Goal: Check status: Check status

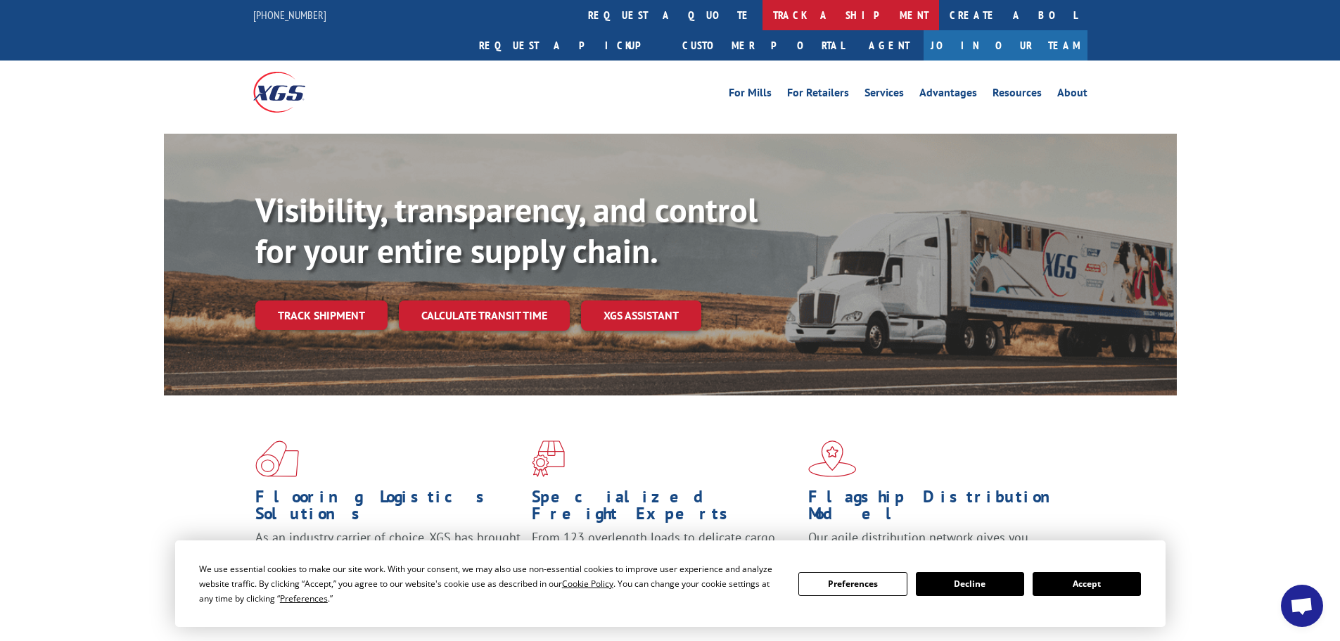
click at [762, 15] on link "track a shipment" at bounding box center [850, 15] width 177 height 30
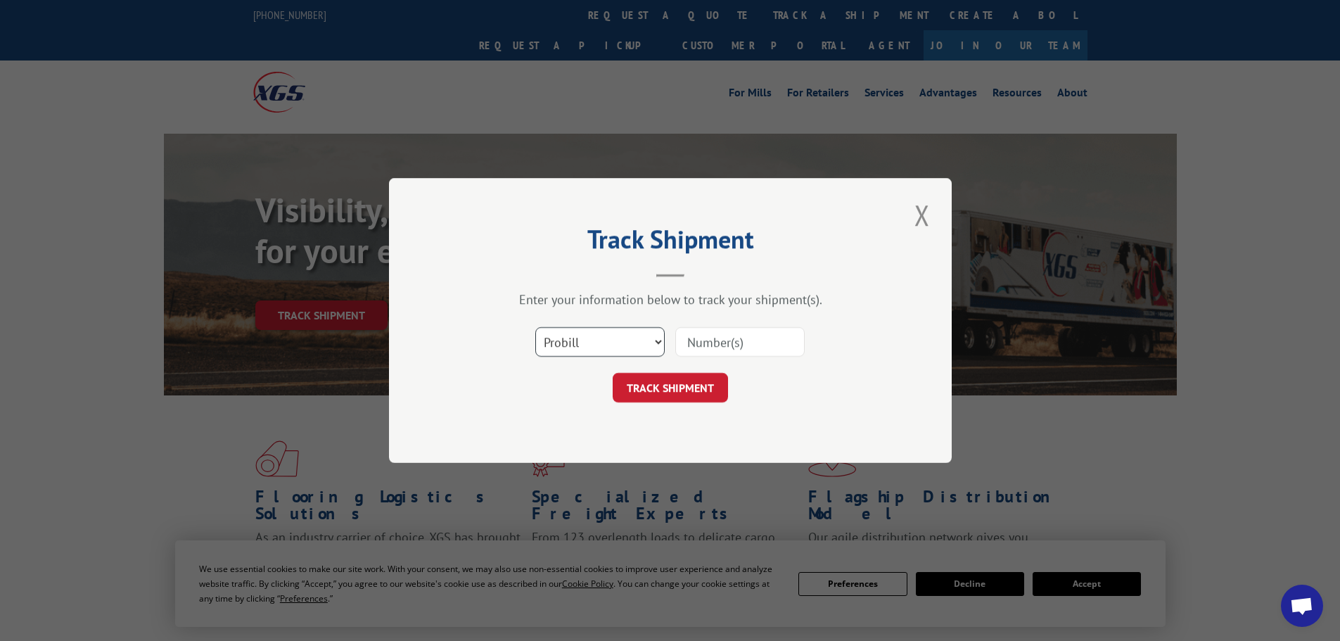
click at [581, 340] on select "Select category... Probill BOL PO" at bounding box center [599, 342] width 129 height 30
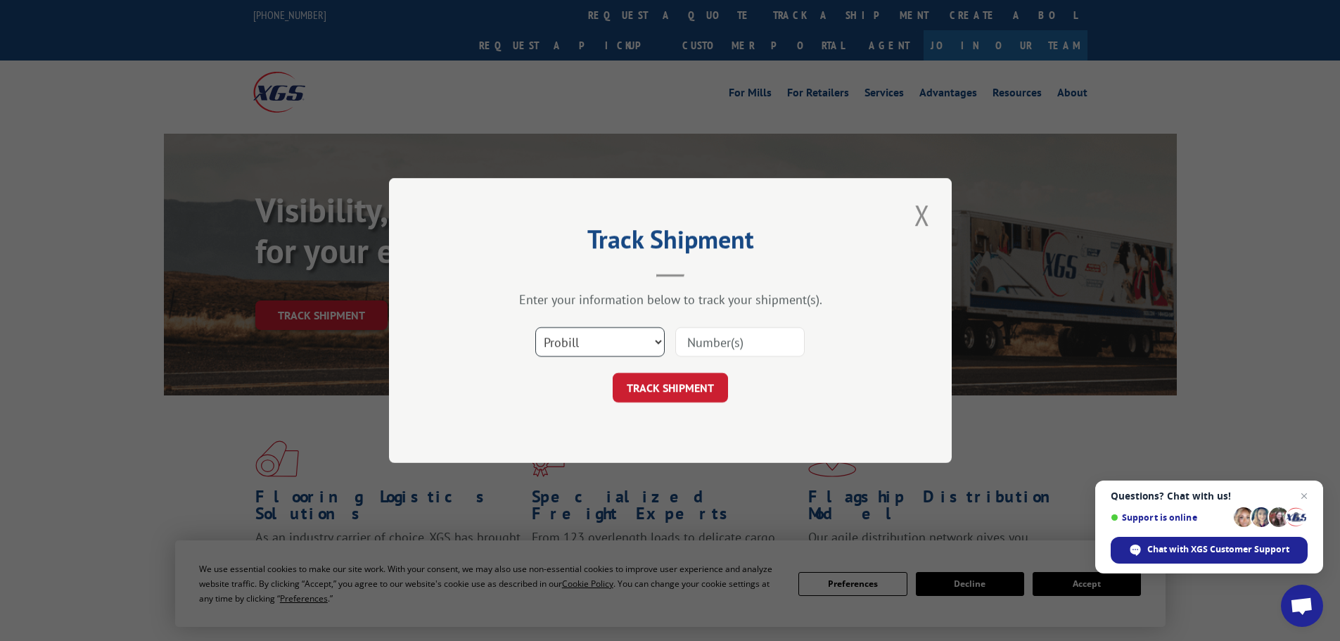
select select "bol"
click at [535, 327] on select "Select category... Probill BOL PO" at bounding box center [599, 342] width 129 height 30
click at [681, 339] on input at bounding box center [739, 342] width 129 height 30
paste input "4893331"
type input "4893331"
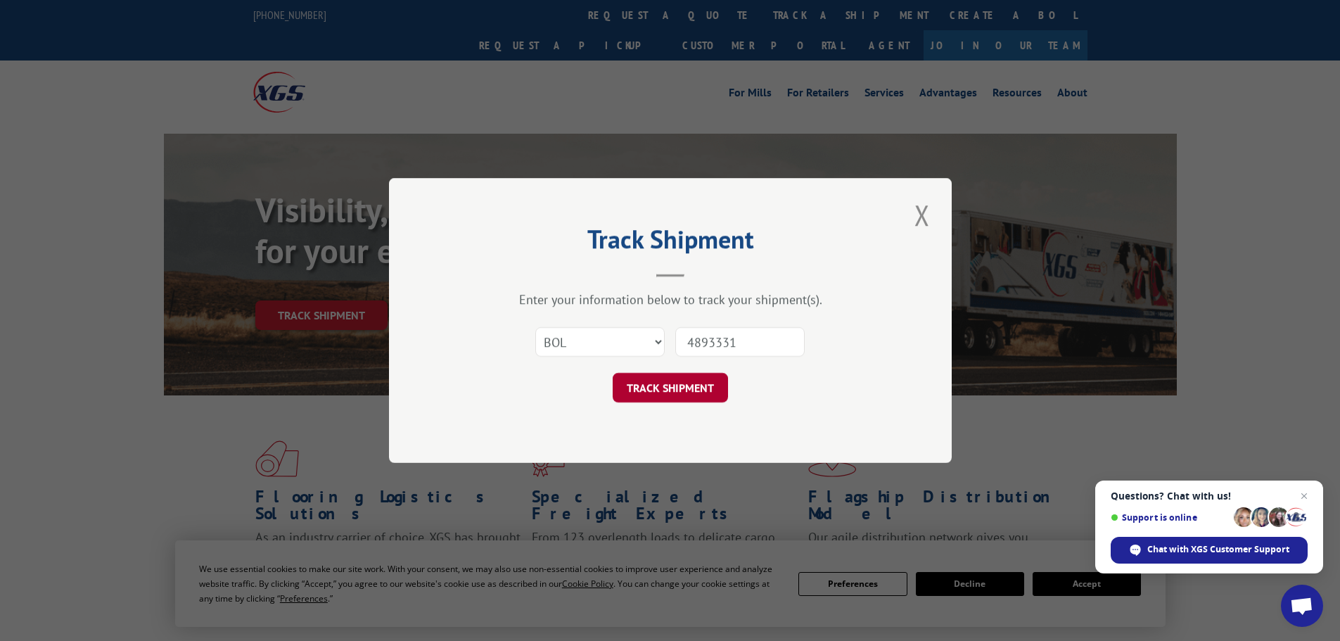
click at [692, 380] on button "TRACK SHIPMENT" at bounding box center [670, 388] width 115 height 30
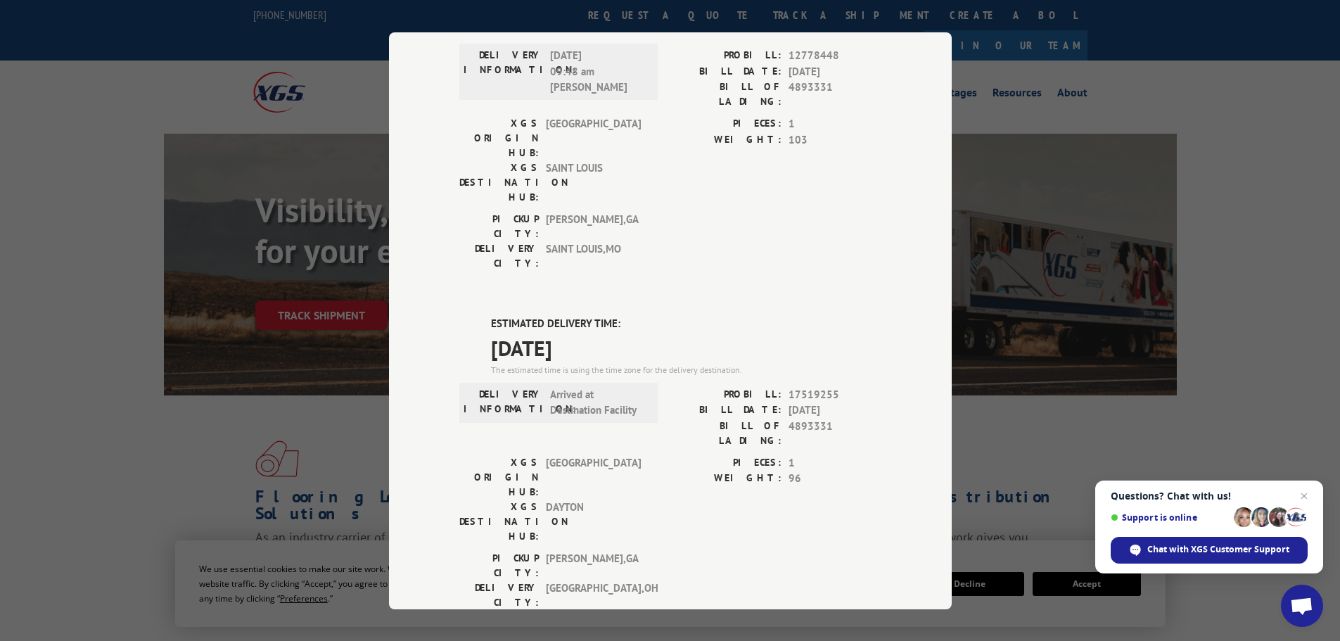
scroll to position [141, 0]
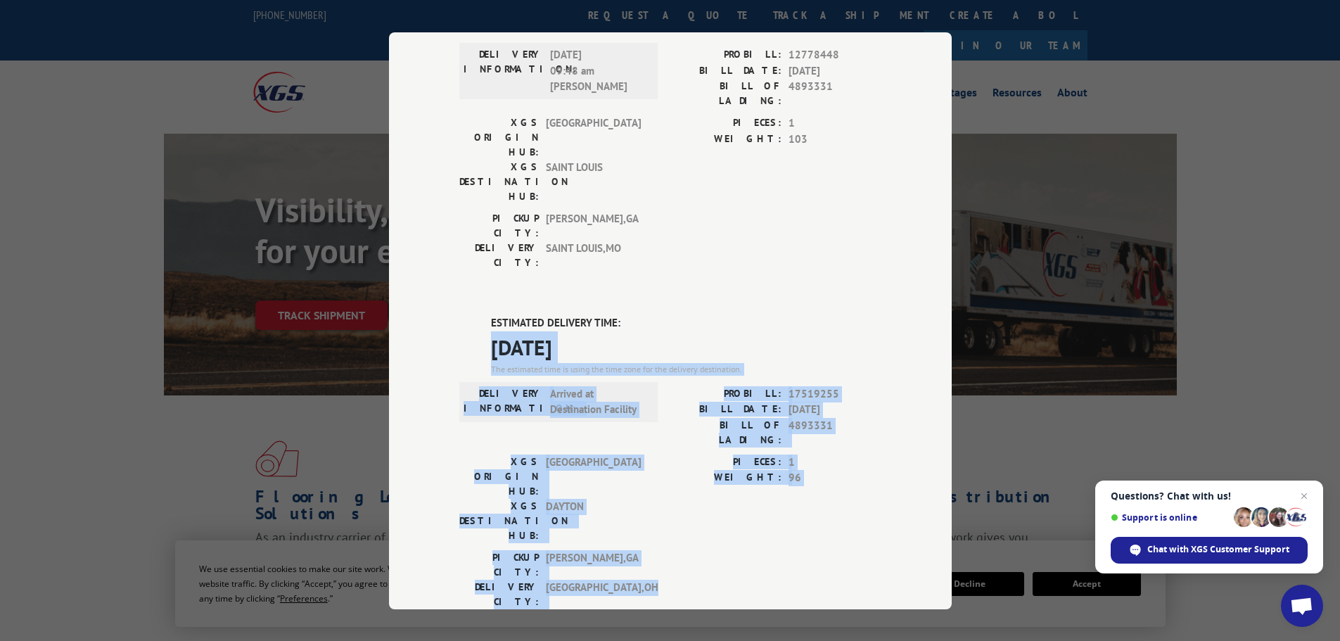
drag, startPoint x: 625, startPoint y: 440, endPoint x: 456, endPoint y: 275, distance: 235.7
click at [459, 315] on div "ESTIMATED DELIVERY TIME: [DATE] The estimated time is using the time zone for t…" at bounding box center [670, 568] width 422 height 506
copy div "[DATE] The estimated time is using the time zone for the delivery destination. …"
click at [1082, 366] on div "Track Shipment DELIVERED DELIVERY INFORMATION: [DATE] 09:48 am [PERSON_NAME]: 1…" at bounding box center [670, 320] width 1340 height 641
